Goal: Check status

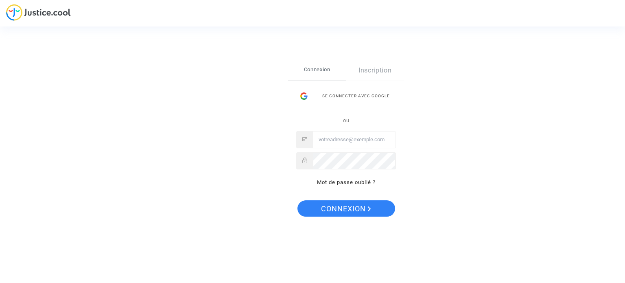
click at [346, 141] on input "Email" at bounding box center [354, 139] width 83 height 16
type input "snaketo9@yahoo.fr"
click at [298, 200] on button "Connexion" at bounding box center [347, 208] width 98 height 16
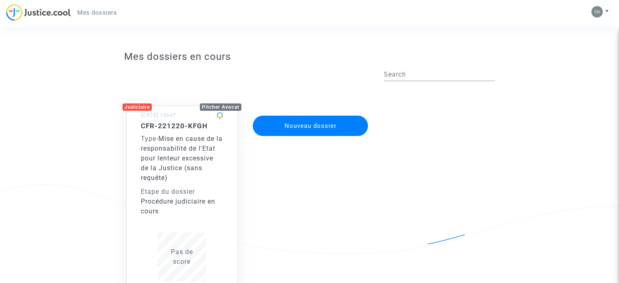
click at [183, 169] on span "Mise en cause de la responsabilité de l'Etat pour lenteur excessive de la Justi…" at bounding box center [182, 158] width 82 height 47
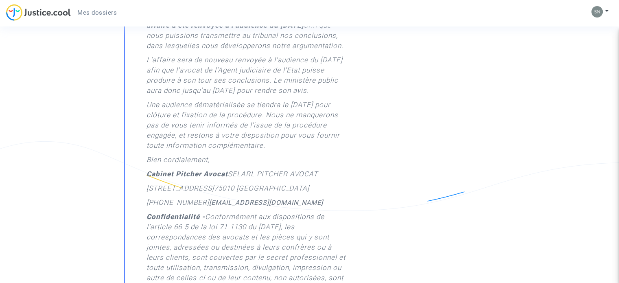
scroll to position [407, 0]
